Goal: Find contact information: Obtain details needed to contact an individual or organization

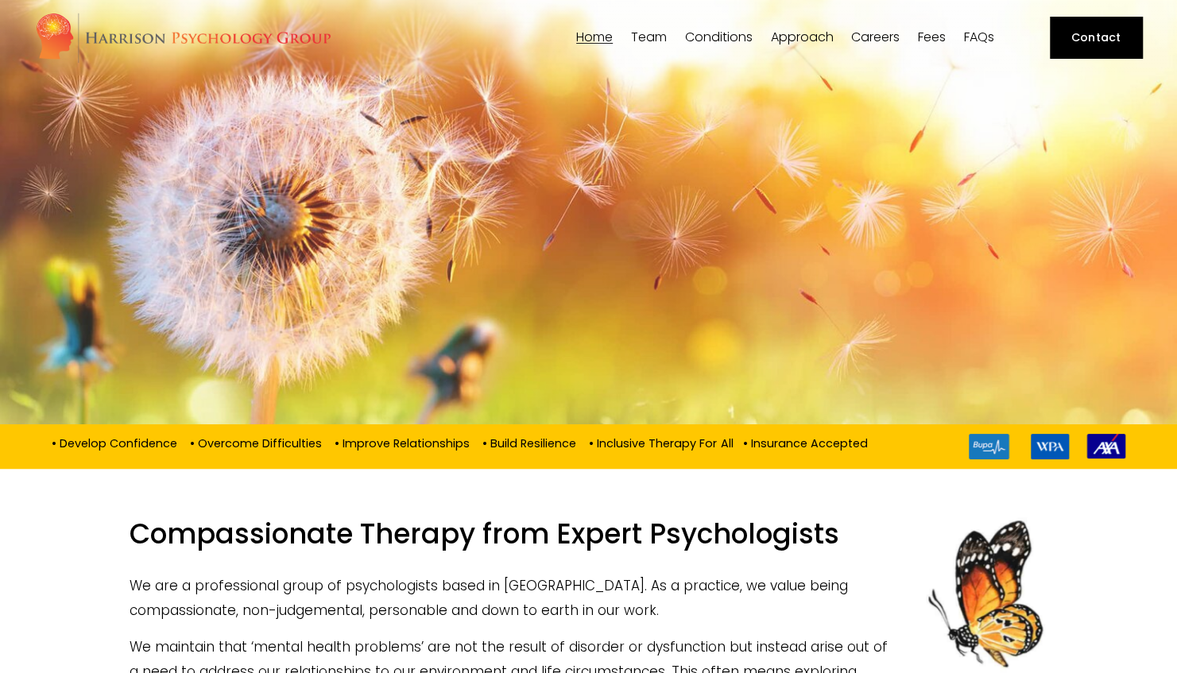
click at [1090, 40] on link "Contact" at bounding box center [1095, 37] width 91 height 41
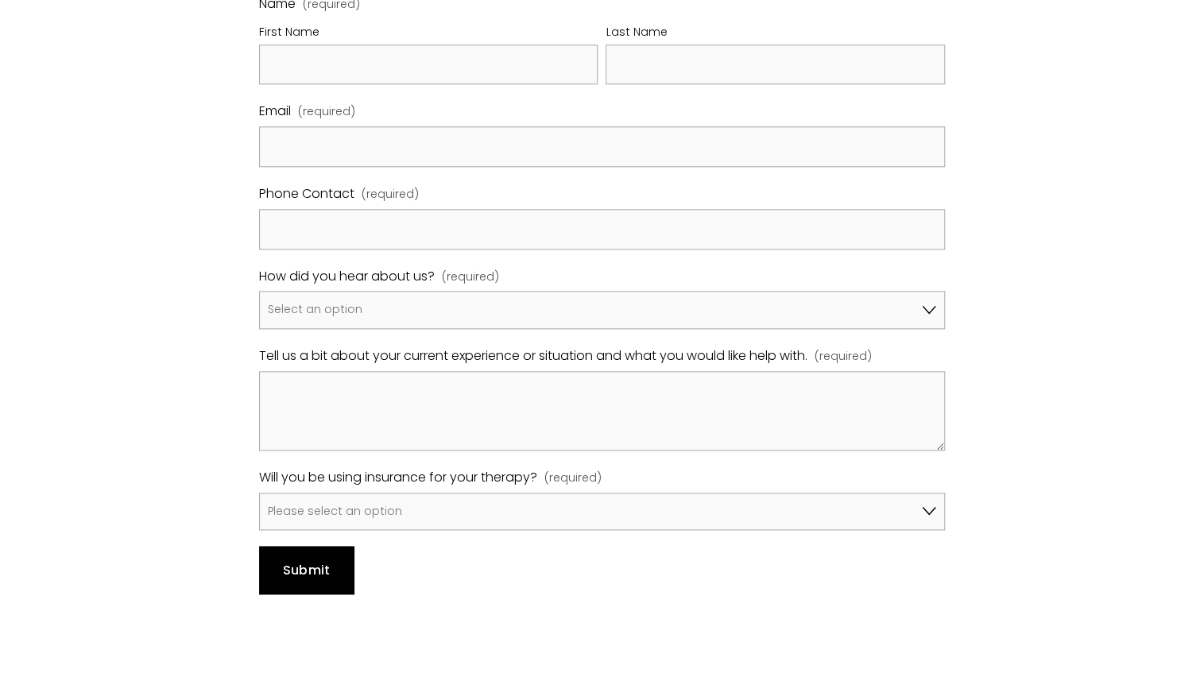
scroll to position [1012, 0]
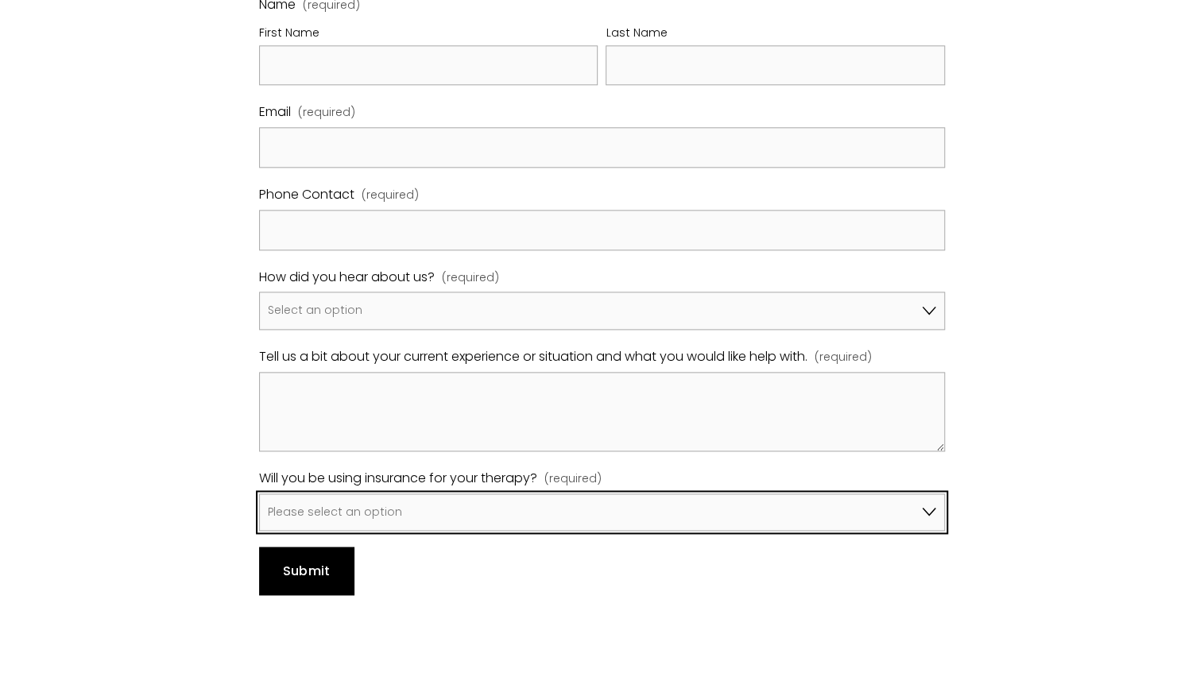
click at [571, 493] on select "Please select an option No, I won't be using insurance Yes, I will be using Avi…" at bounding box center [601, 512] width 685 height 38
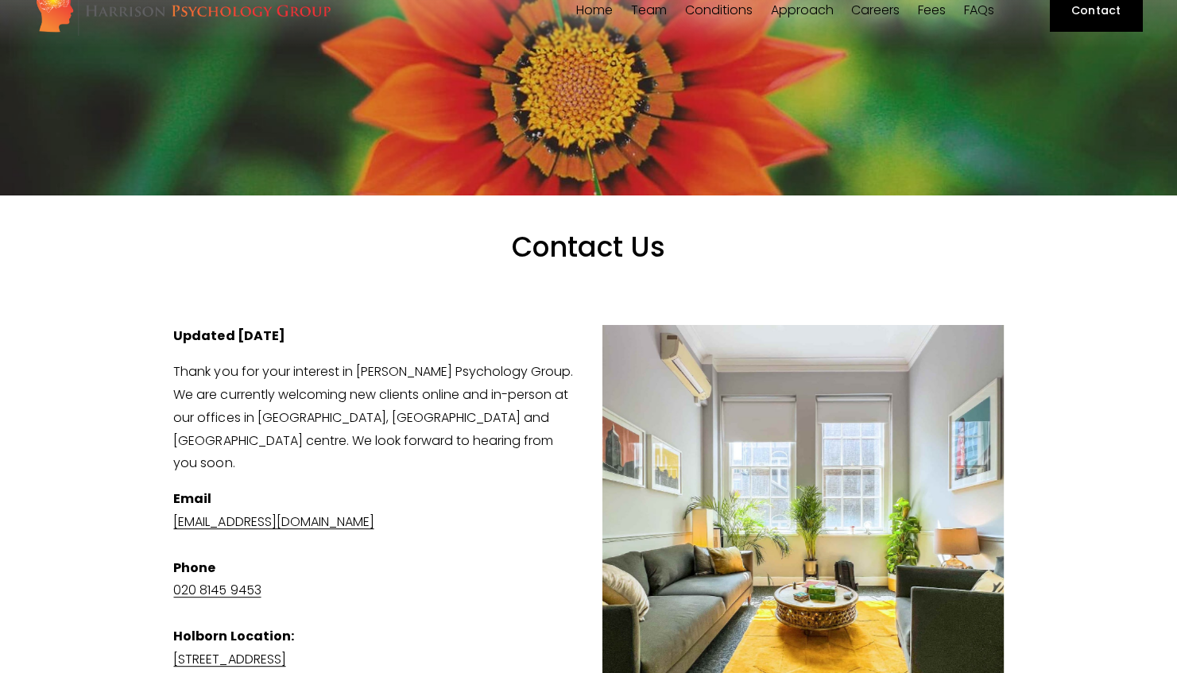
scroll to position [0, 0]
